Goal: Transaction & Acquisition: Purchase product/service

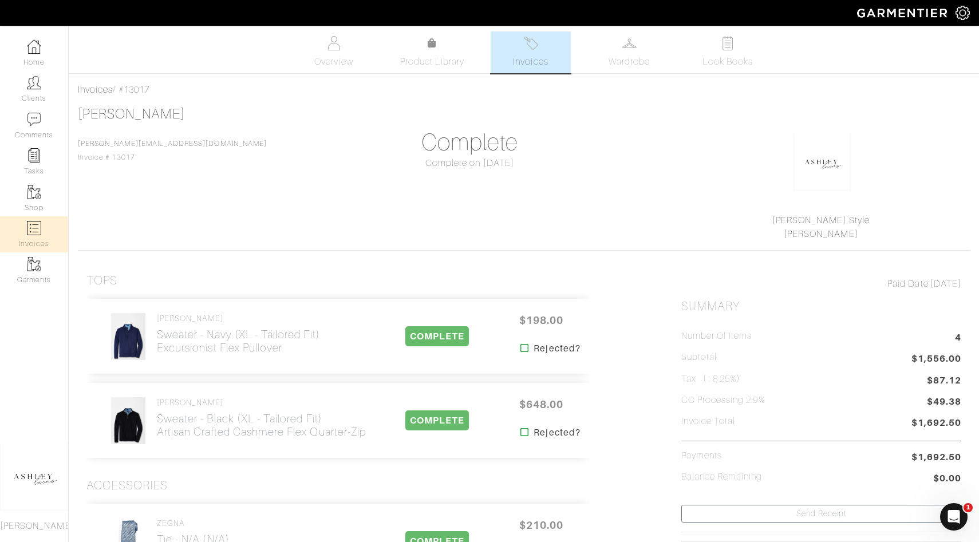
click at [37, 223] on img at bounding box center [34, 228] width 14 height 14
select select
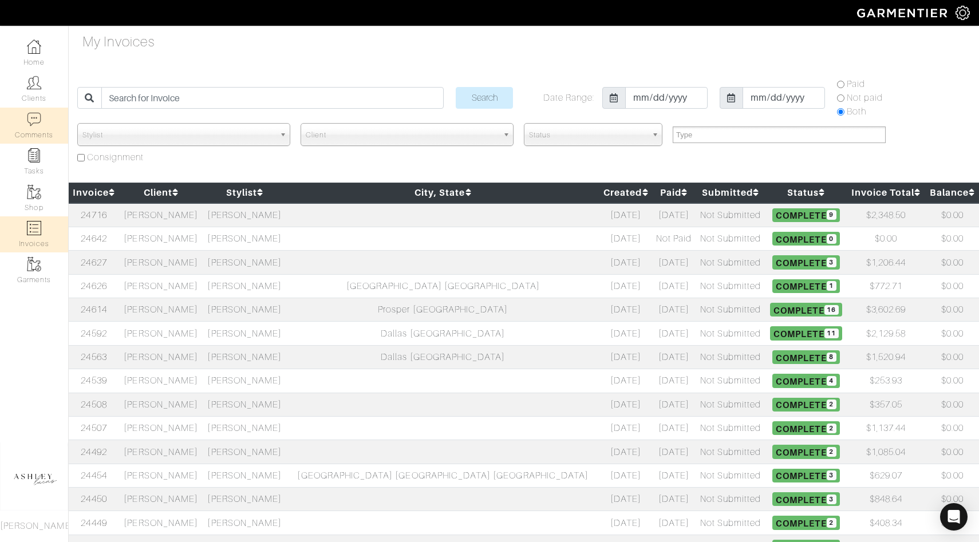
click at [38, 111] on link "Comments" at bounding box center [34, 126] width 68 height 36
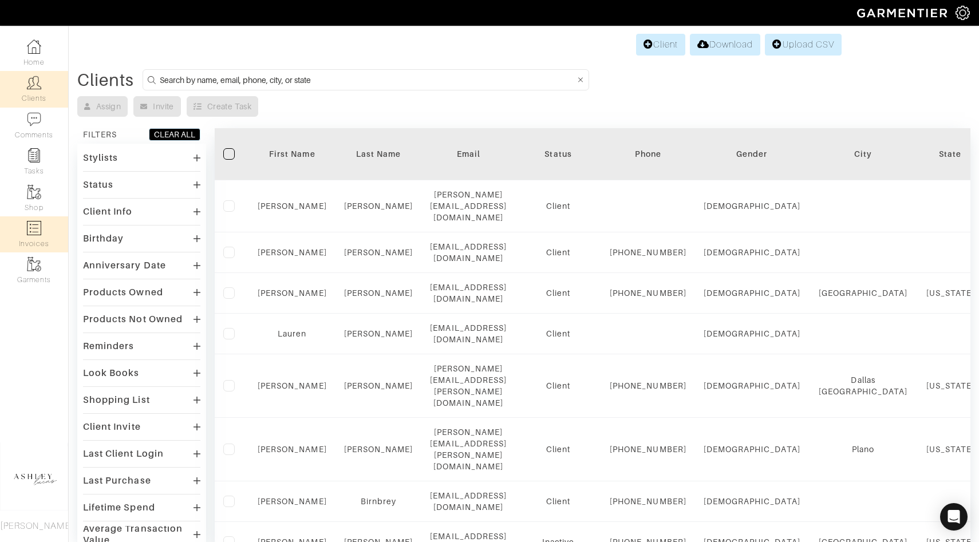
click at [15, 248] on link "Invoices" at bounding box center [34, 235] width 68 height 36
select select
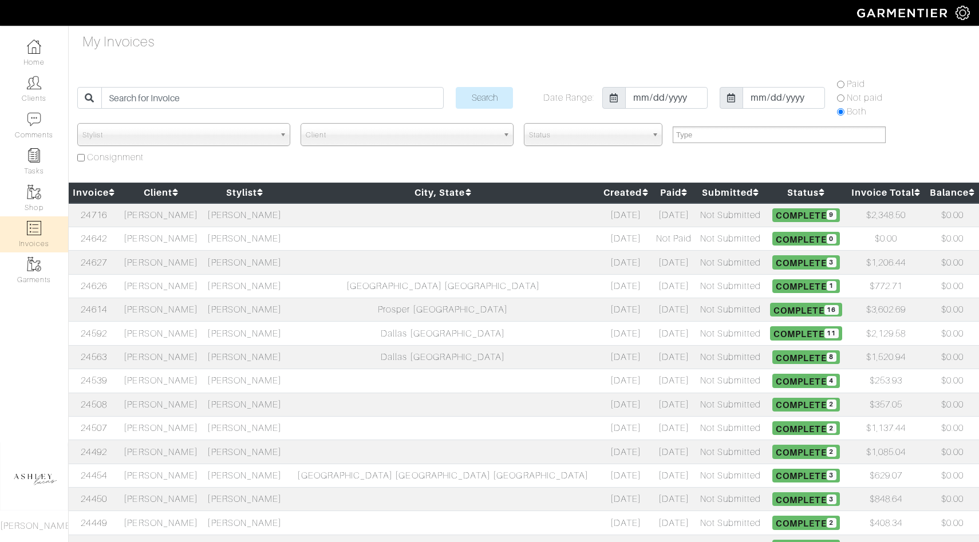
select select
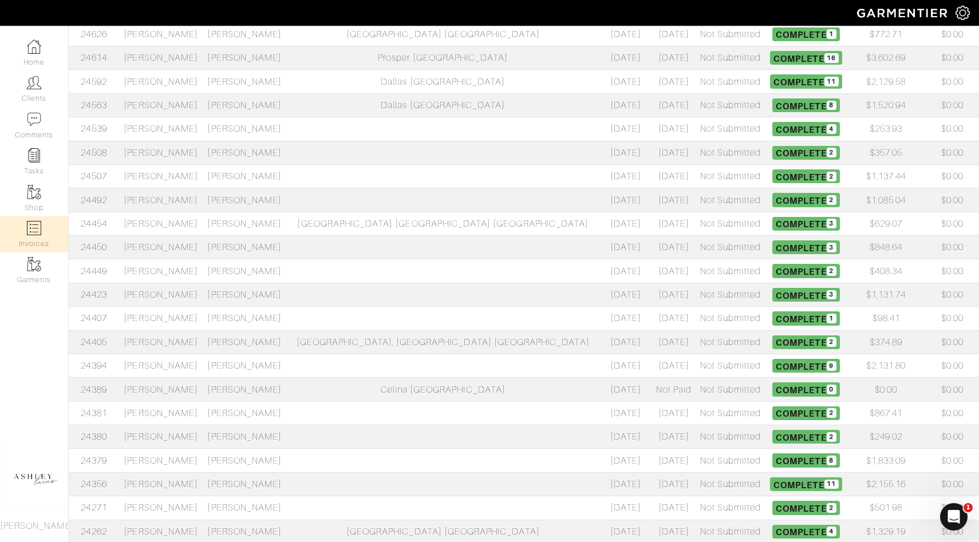
scroll to position [256, 0]
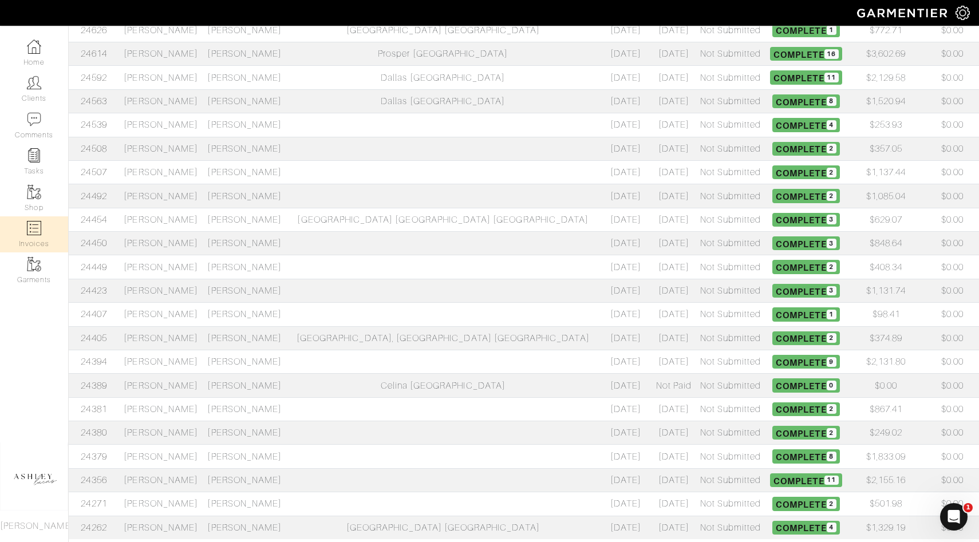
click at [203, 411] on td "[PERSON_NAME]" at bounding box center [161, 409] width 84 height 23
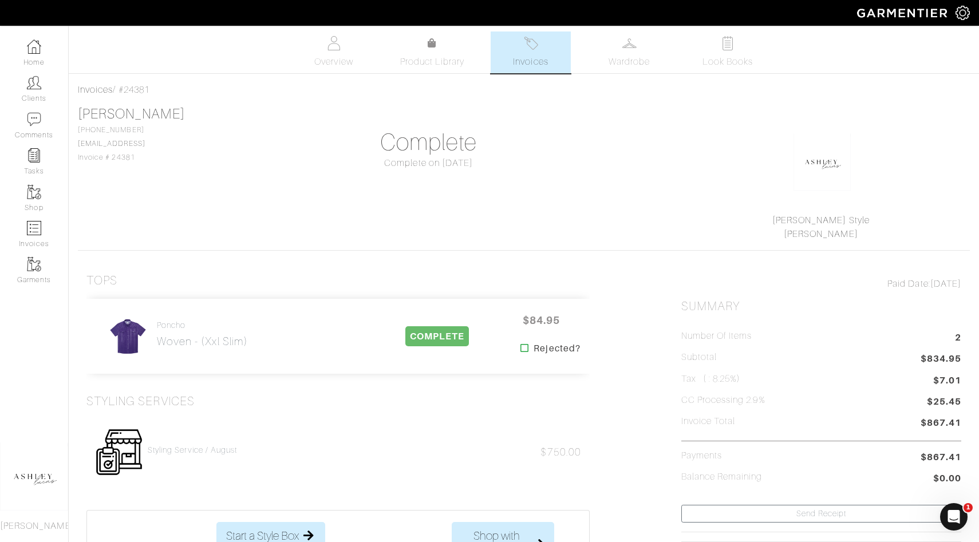
click at [557, 52] on link "Invoices" at bounding box center [531, 53] width 80 height 42
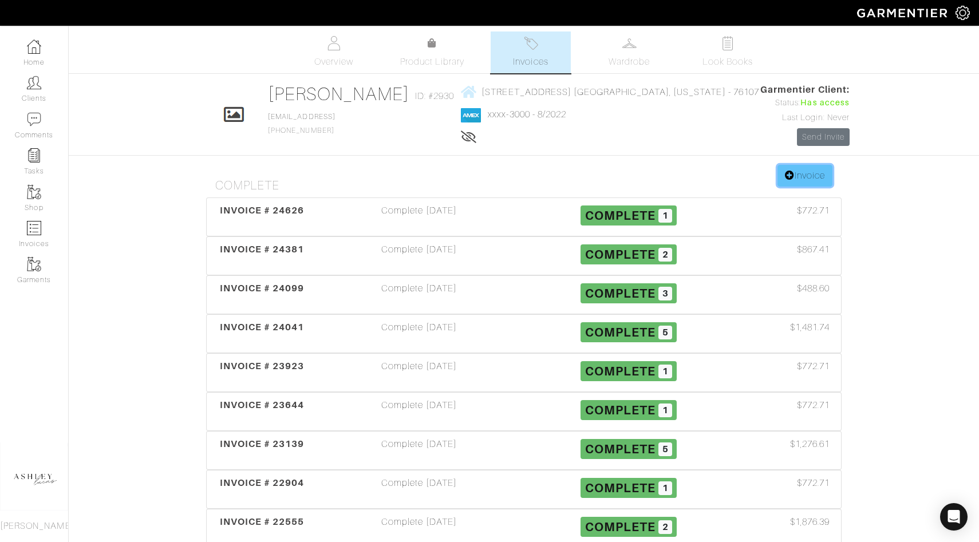
click at [800, 168] on link "Invoice" at bounding box center [805, 176] width 55 height 22
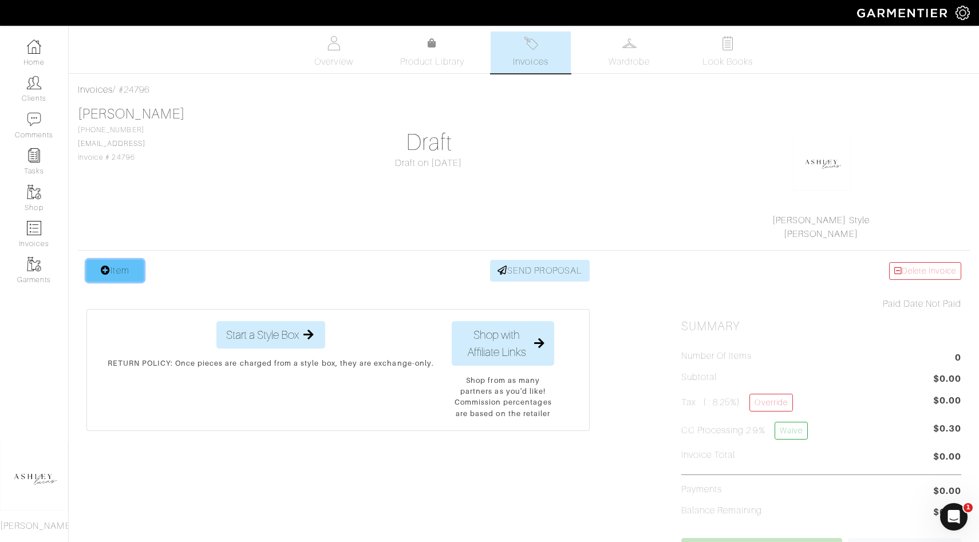
click at [125, 261] on link "Item" at bounding box center [114, 271] width 57 height 22
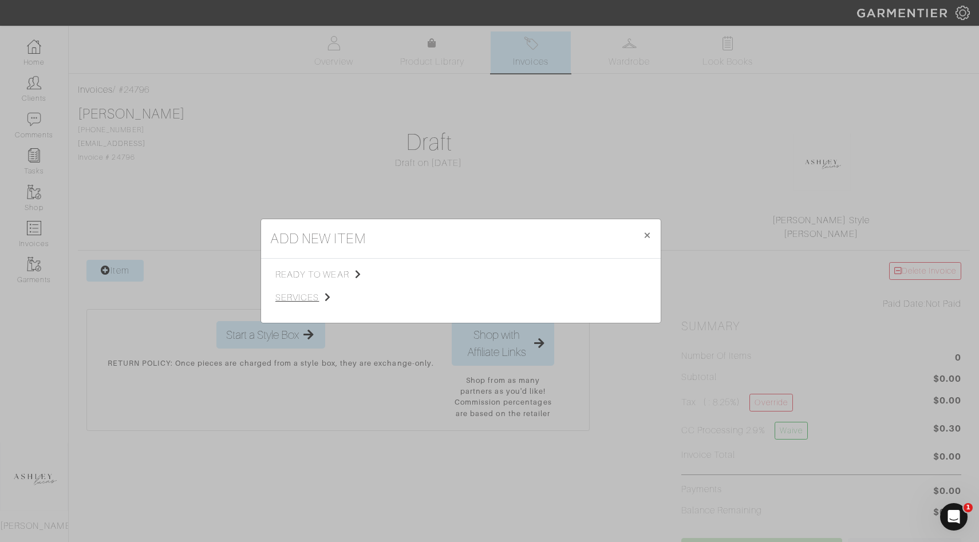
click at [296, 300] on span "services" at bounding box center [333, 298] width 115 height 14
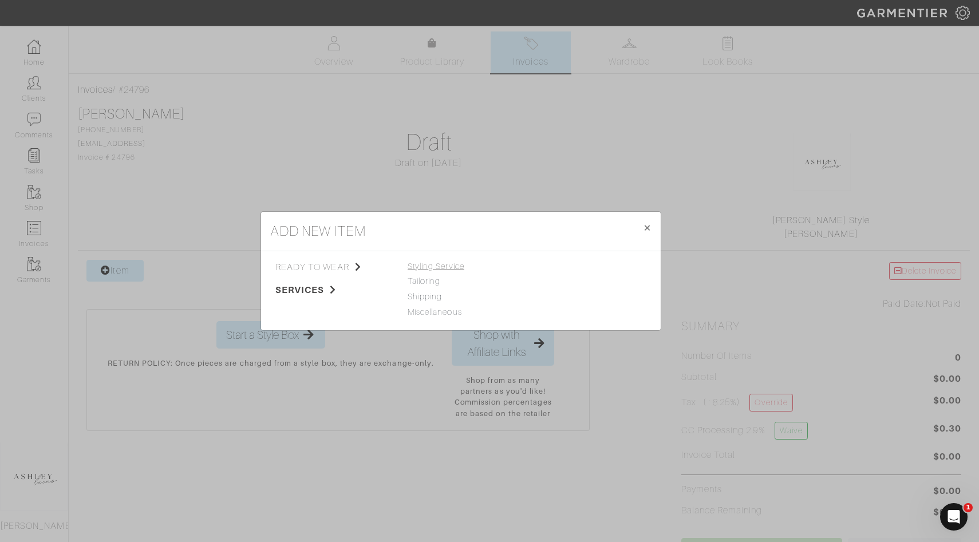
click at [426, 270] on span "Styling Service" at bounding box center [436, 266] width 57 height 9
click at [538, 265] on link "Styling Service" at bounding box center [560, 266] width 57 height 9
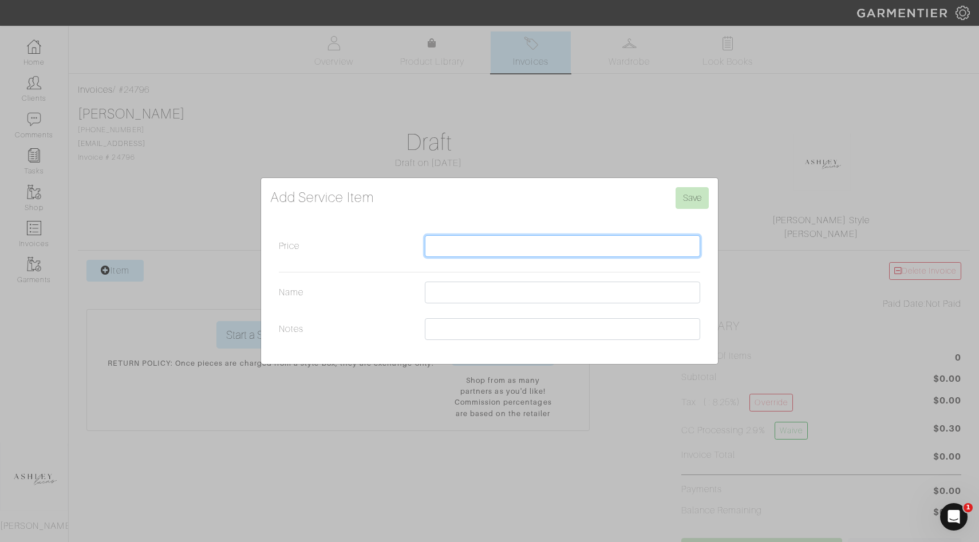
click at [491, 248] on input "Price" at bounding box center [563, 246] width 276 height 22
type input "750.00"
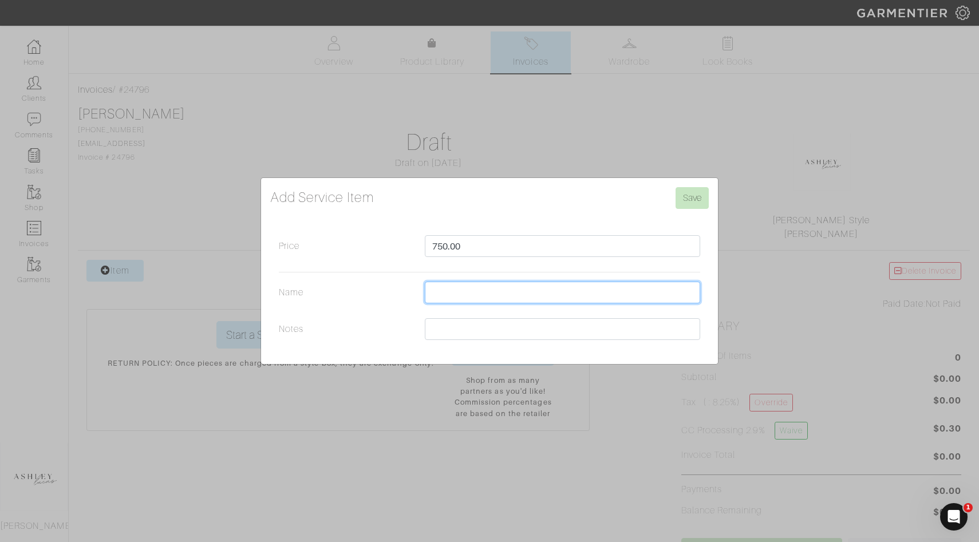
click at [487, 288] on input "Name" at bounding box center [563, 293] width 276 height 22
drag, startPoint x: 556, startPoint y: 293, endPoint x: 502, endPoint y: 293, distance: 53.8
click at [502, 293] on input "Styling Service / September" at bounding box center [563, 293] width 276 height 22
type input "Styling Service / October"
click at [694, 198] on input "Save" at bounding box center [692, 198] width 33 height 22
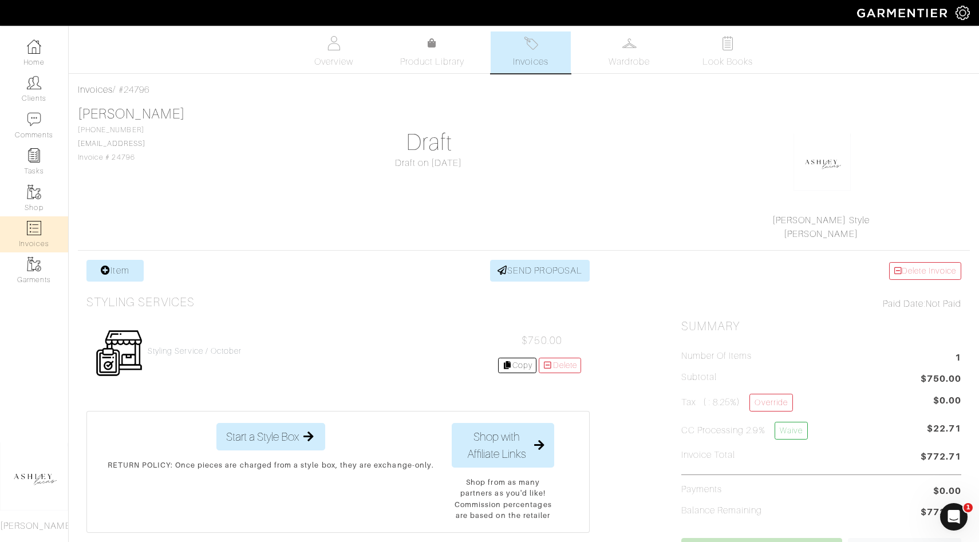
click at [29, 226] on img at bounding box center [34, 228] width 14 height 14
select select
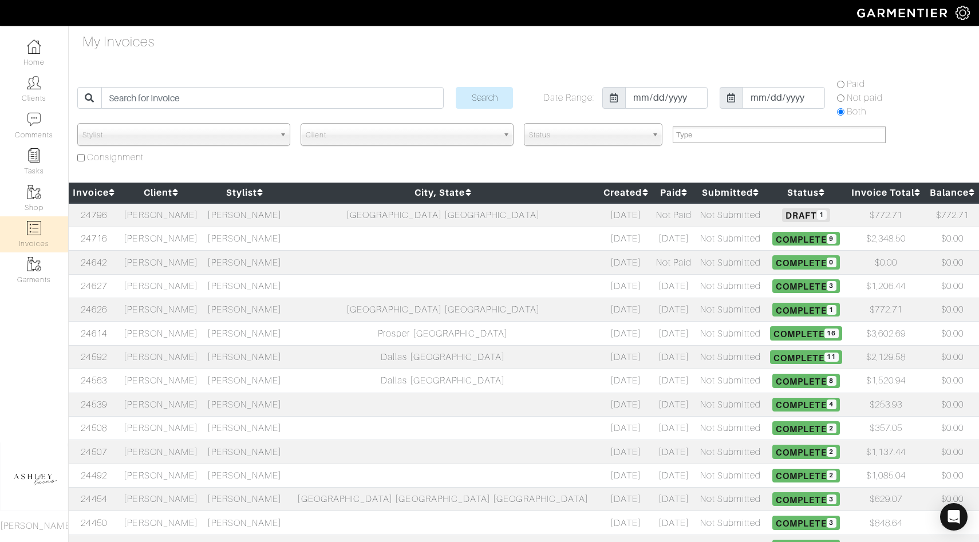
click at [200, 374] on td "Brad Johnson" at bounding box center [161, 380] width 84 height 23
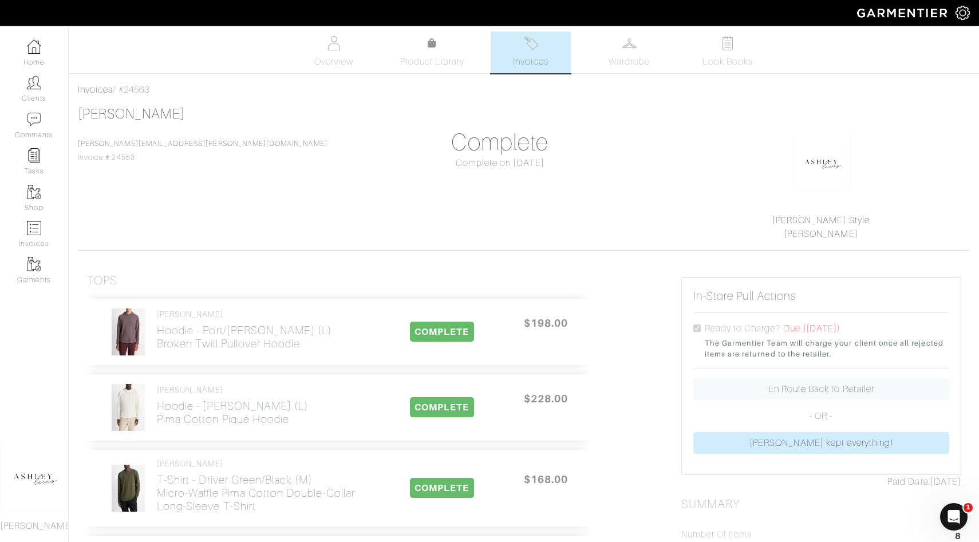
click at [516, 65] on span "Invoices" at bounding box center [530, 62] width 35 height 14
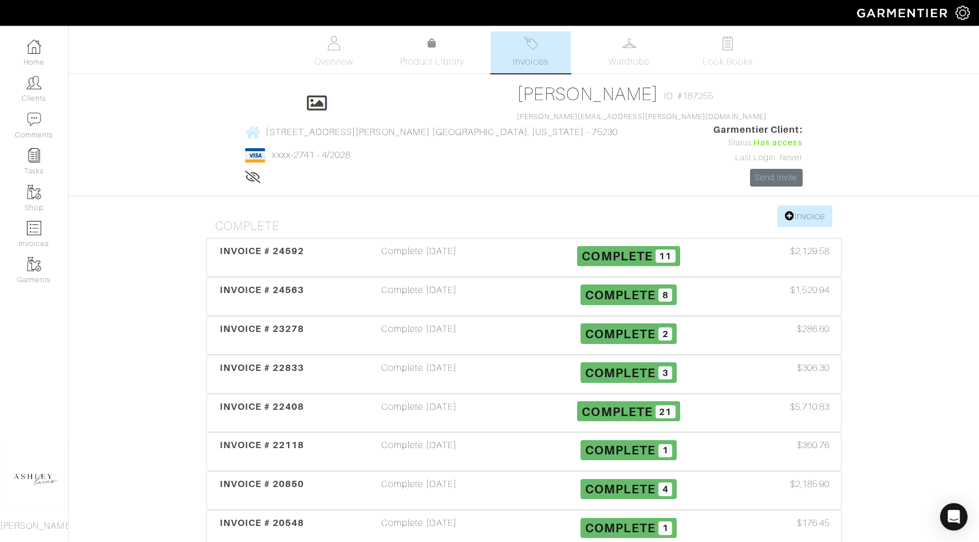
click at [812, 219] on h4 "Complete" at bounding box center [528, 226] width 627 height 14
click at [812, 206] on link "Invoice" at bounding box center [805, 217] width 55 height 22
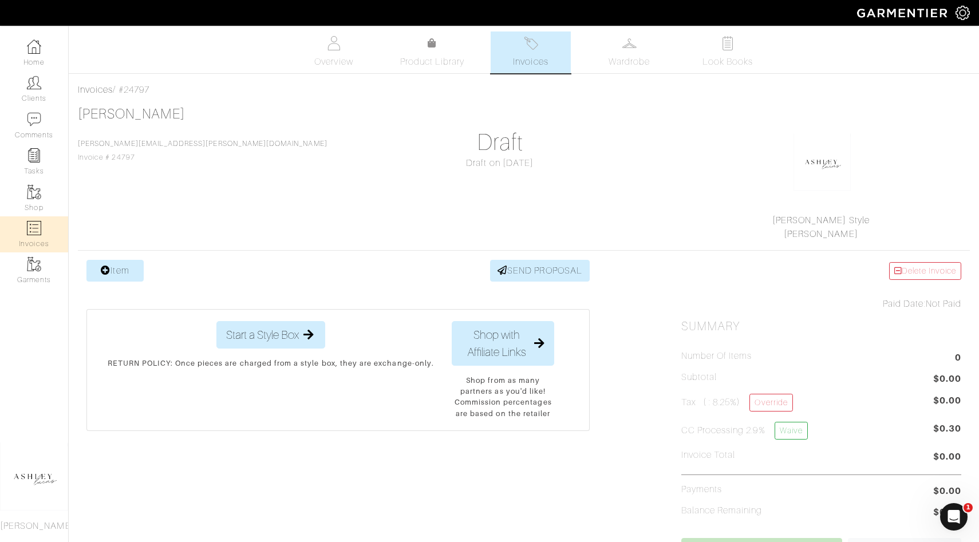
click at [46, 239] on link "Invoices" at bounding box center [34, 235] width 68 height 36
select select
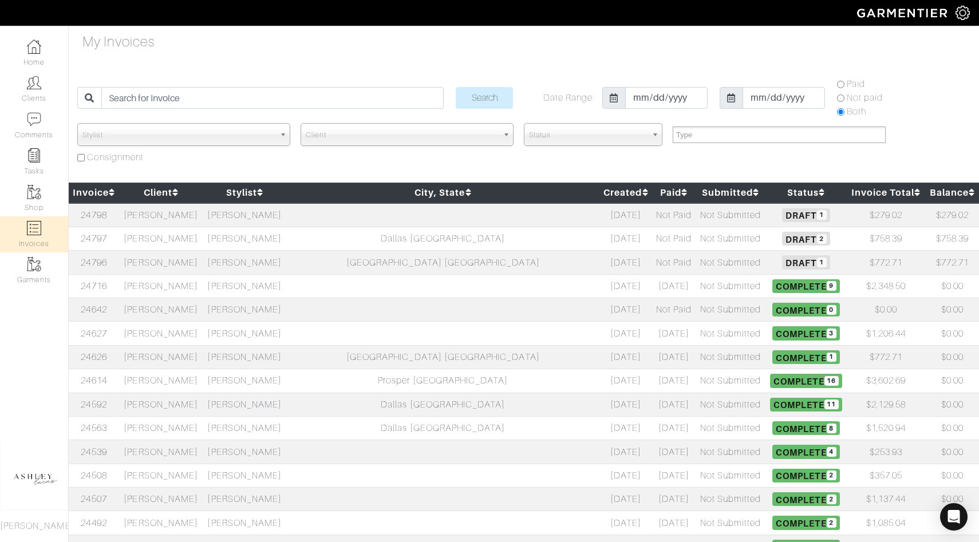
click at [769, 241] on h5 "Draft 2" at bounding box center [807, 239] width 76 height 14
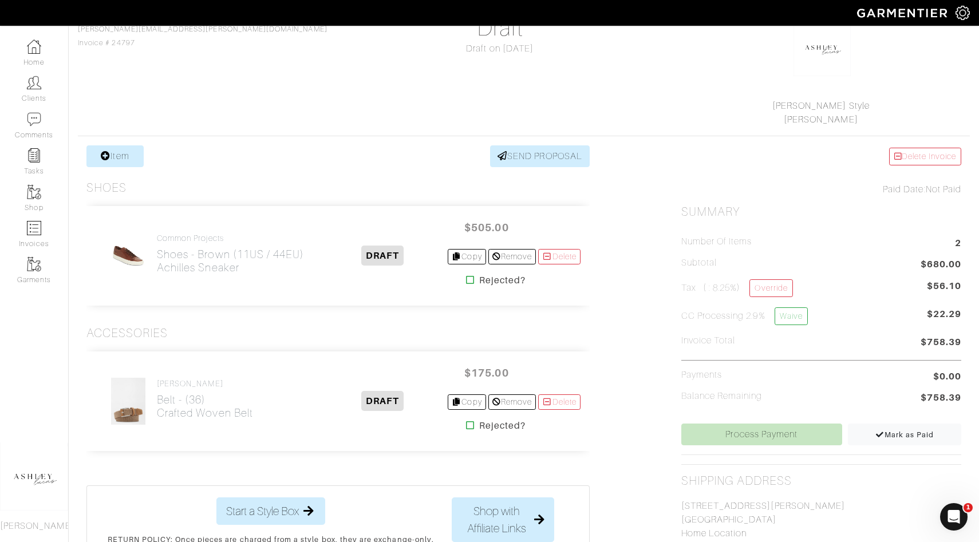
scroll to position [113, 0]
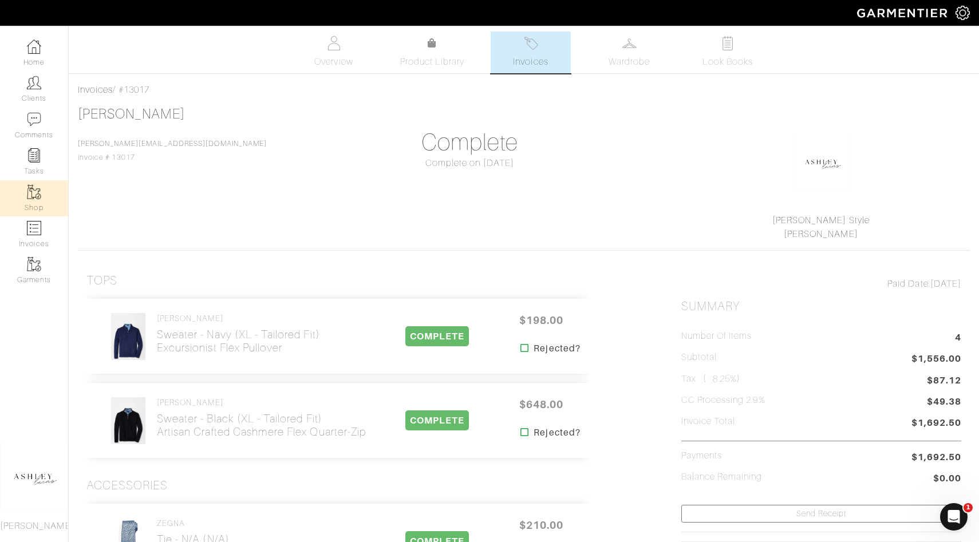
click at [41, 195] on link "Shop" at bounding box center [34, 198] width 68 height 36
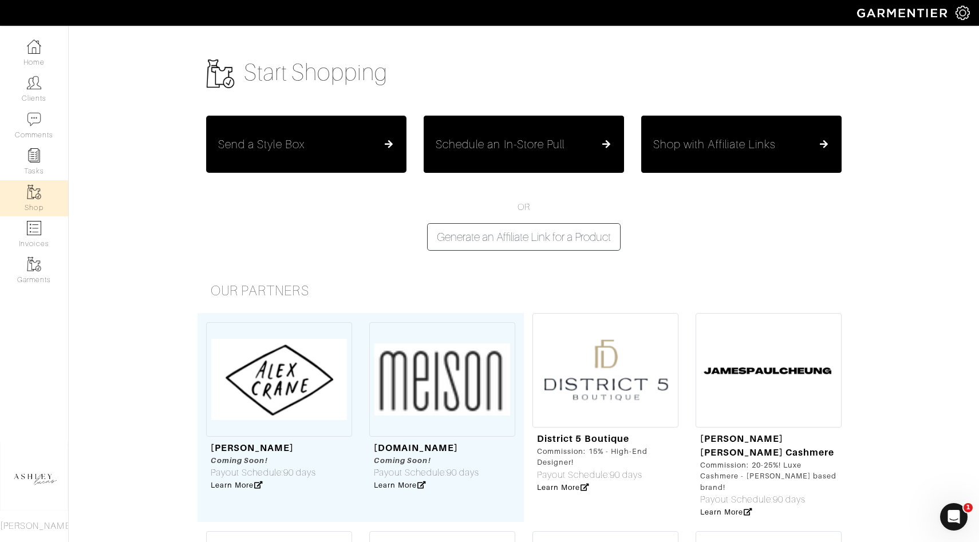
click at [292, 139] on h5 "Send a Style Box" at bounding box center [261, 144] width 86 height 14
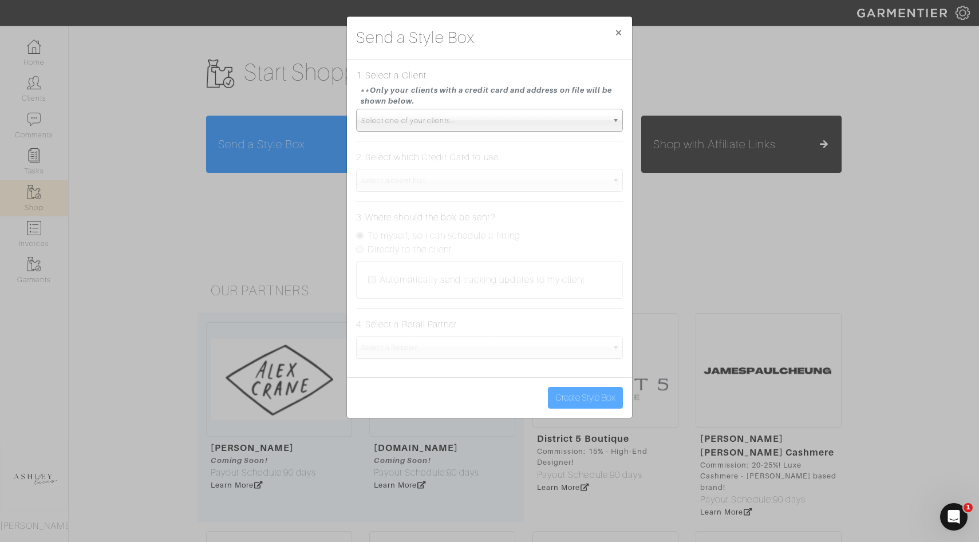
click at [475, 122] on span "Select one of your clients..." at bounding box center [484, 120] width 246 height 23
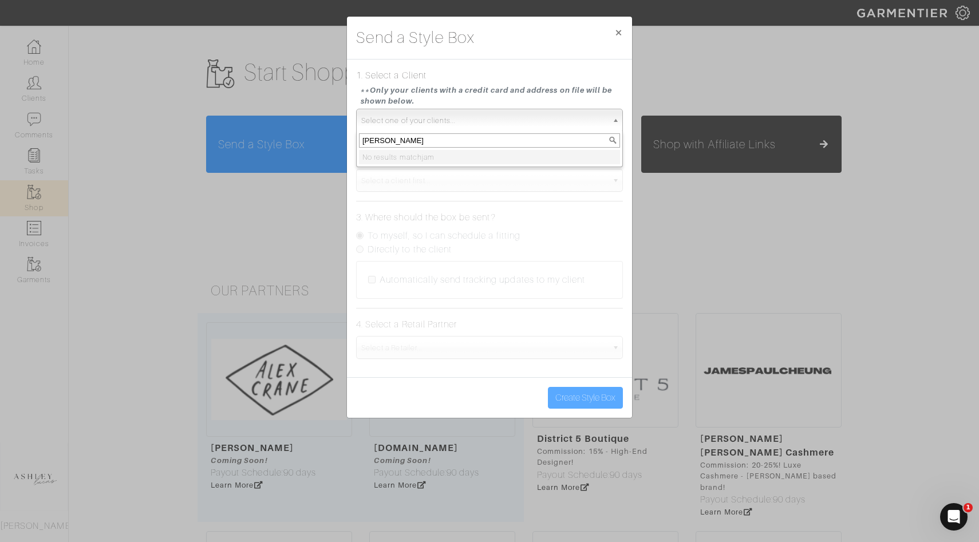
type input "[PERSON_NAME]"
click at [470, 140] on input "[PERSON_NAME]" at bounding box center [489, 140] width 261 height 14
drag, startPoint x: 470, startPoint y: 140, endPoint x: 340, endPoint y: 136, distance: 130.1
click at [340, 136] on div "Send a Style Box × 1. Select a Client **Only your clients with a credit card an…" at bounding box center [489, 271] width 979 height 542
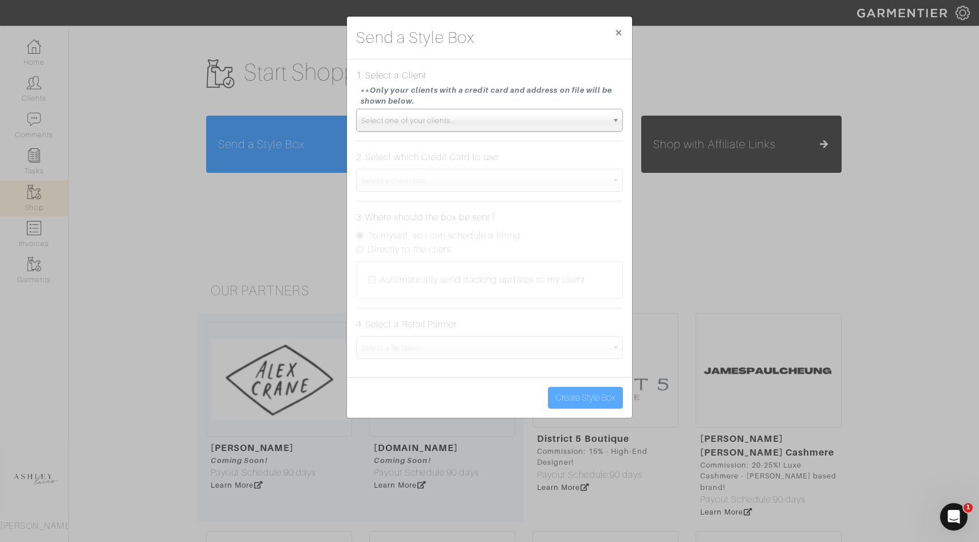
click at [388, 137] on form "1. Select a Client **Only your clients with a credit card and address on file w…" at bounding box center [489, 214] width 267 height 290
click at [389, 124] on span "Select one of your clients..." at bounding box center [484, 120] width 246 height 23
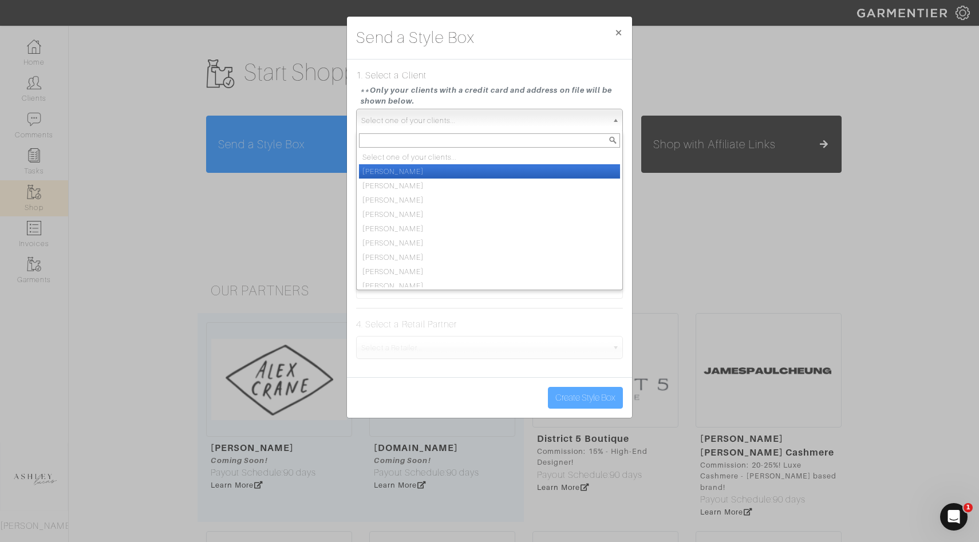
click at [389, 168] on li "[PERSON_NAME]" at bounding box center [489, 171] width 261 height 14
select select "[PERSON_NAME]"
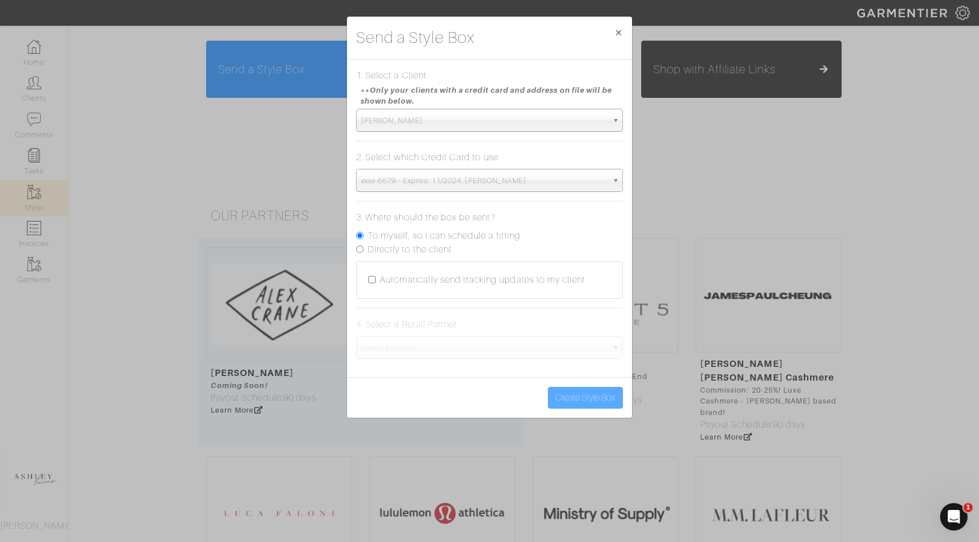
scroll to position [117, 0]
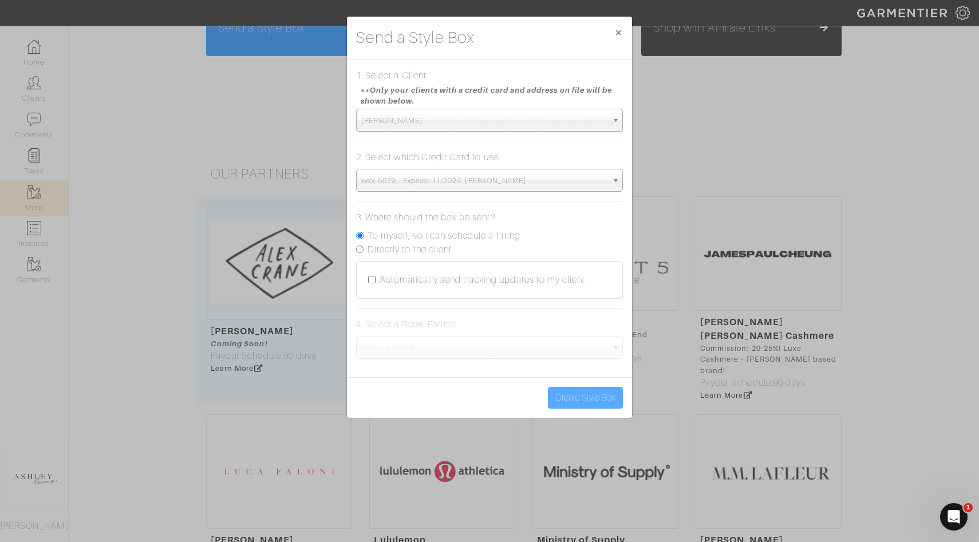
click at [388, 238] on label "To myself, so I can schedule a fitting" at bounding box center [444, 236] width 153 height 14
click at [364, 238] on input "To myself, so I can schedule a fitting" at bounding box center [359, 235] width 7 height 7
radio input "true"
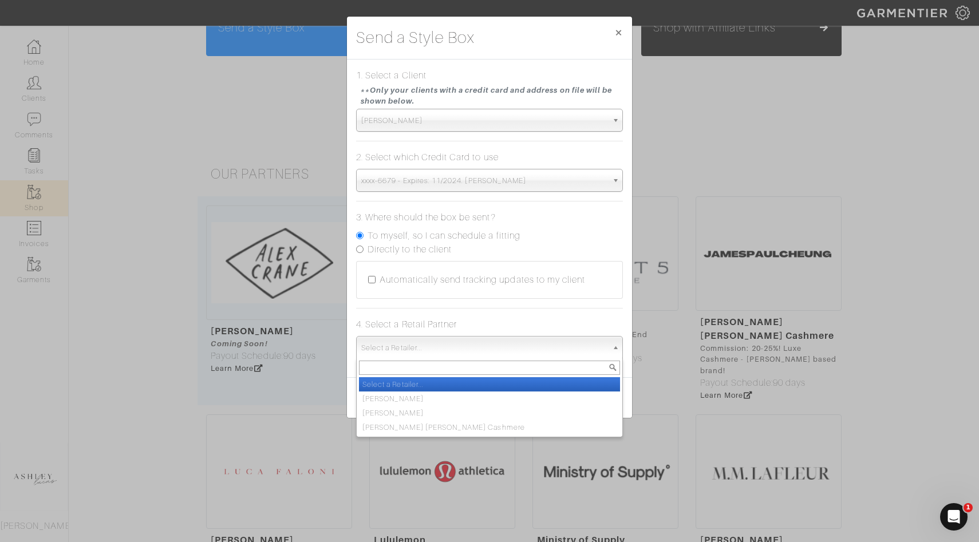
click at [398, 346] on span "Select a Retailer..." at bounding box center [484, 348] width 246 height 23
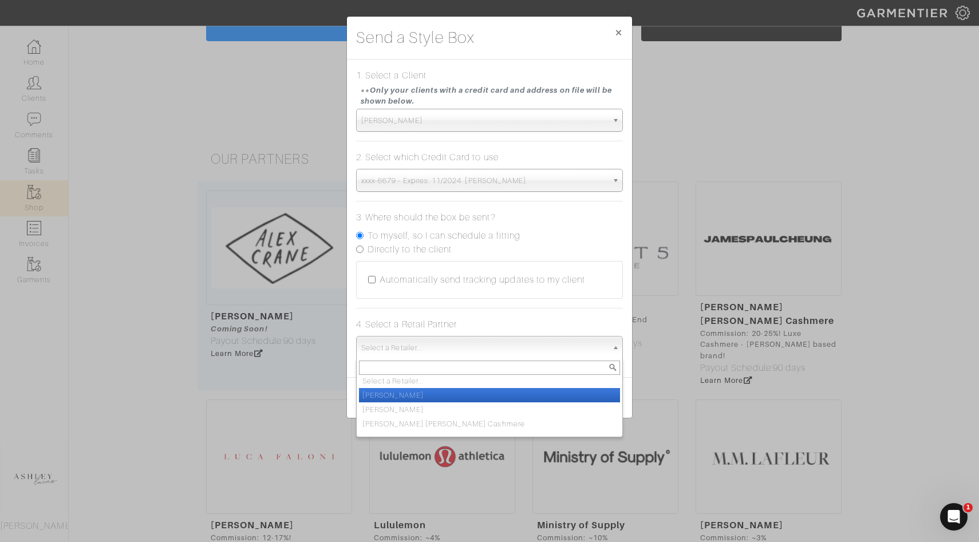
scroll to position [0, 0]
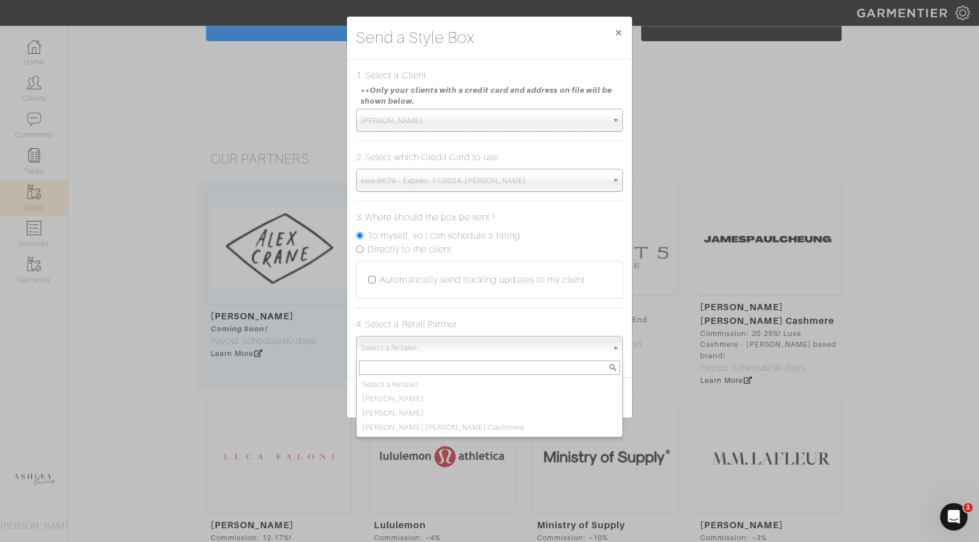
click at [739, 125] on div "Send a Style Box × 1. Select a Client **Only your clients with a credit card an…" at bounding box center [489, 271] width 979 height 542
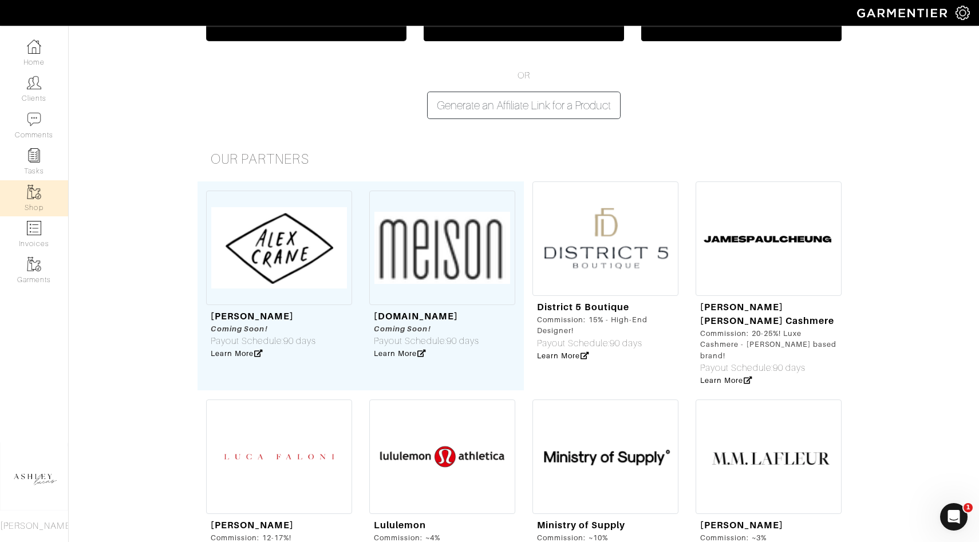
scroll to position [116, 0]
